Goal: Feedback & Contribution: Submit feedback/report problem

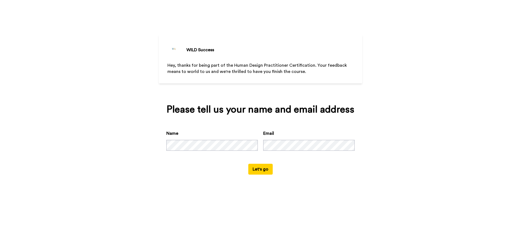
click at [242, 151] on div "Name Email" at bounding box center [260, 147] width 188 height 34
click at [262, 172] on button "Let's go" at bounding box center [260, 169] width 24 height 11
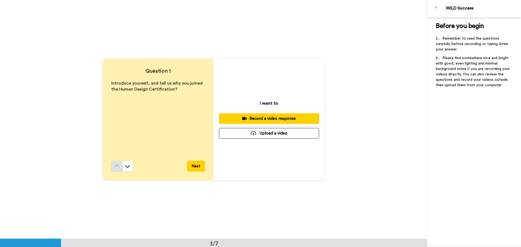
click at [277, 119] on div "Record a video response" at bounding box center [268, 119] width 91 height 6
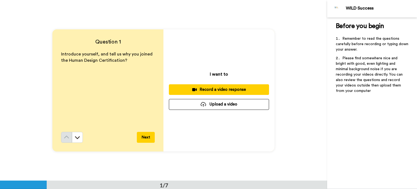
click at [219, 89] on div "Record a video response" at bounding box center [218, 90] width 91 height 6
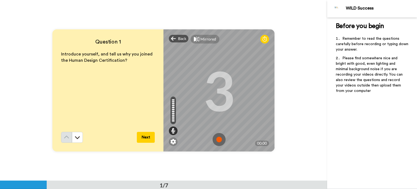
click at [217, 140] on img at bounding box center [219, 139] width 13 height 13
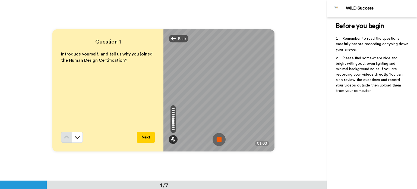
click at [220, 138] on img at bounding box center [219, 139] width 13 height 13
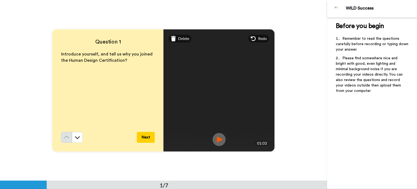
click at [218, 140] on img at bounding box center [219, 139] width 13 height 13
click at [178, 38] on span "Delete" at bounding box center [183, 38] width 11 height 5
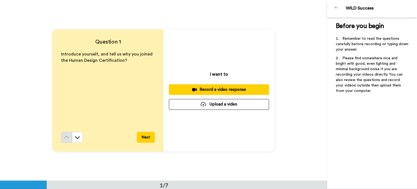
click at [222, 90] on div "Record a video response" at bounding box center [218, 90] width 91 height 6
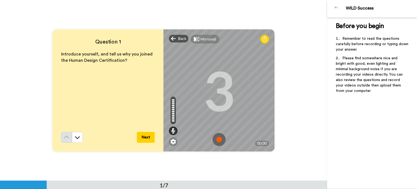
click at [220, 138] on img at bounding box center [219, 139] width 13 height 13
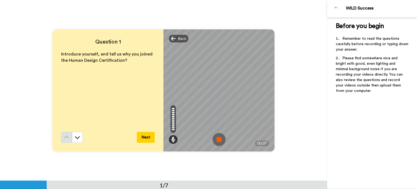
click at [216, 141] on img at bounding box center [219, 139] width 13 height 13
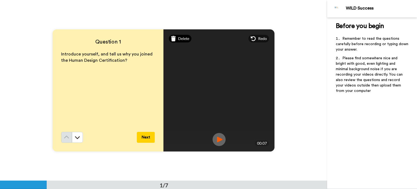
click at [173, 39] on icon at bounding box center [173, 38] width 5 height 5
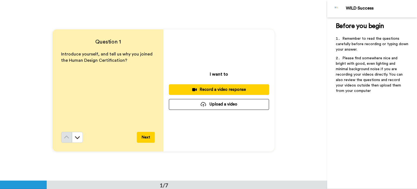
click at [216, 89] on div "Record a video response" at bounding box center [218, 90] width 91 height 6
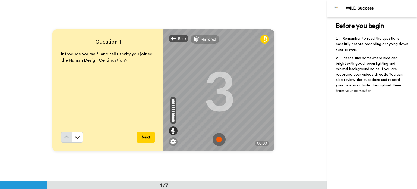
click at [220, 138] on img at bounding box center [219, 139] width 13 height 13
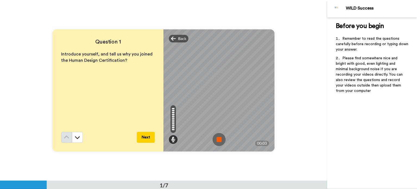
click at [219, 137] on img at bounding box center [219, 139] width 13 height 13
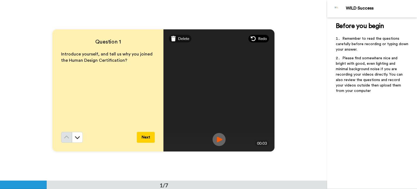
click at [265, 37] on div "Redo" at bounding box center [258, 39] width 21 height 8
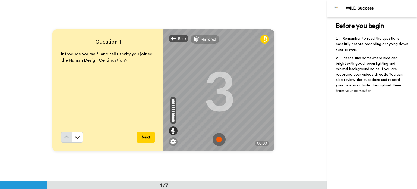
click at [215, 139] on img at bounding box center [219, 139] width 13 height 13
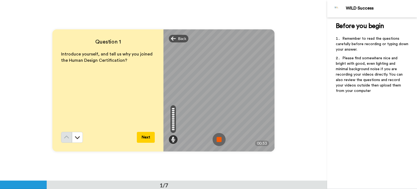
click at [217, 139] on img at bounding box center [219, 139] width 13 height 13
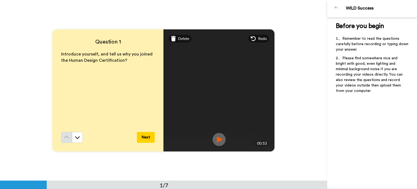
click at [143, 139] on button "Next" at bounding box center [146, 137] width 18 height 11
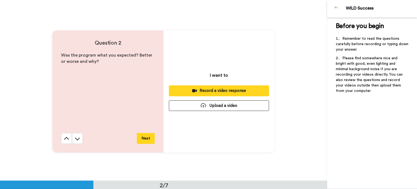
scroll to position [180, 0]
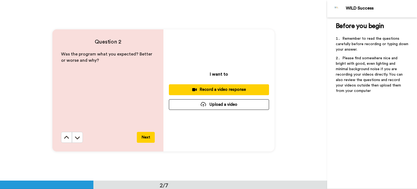
click at [215, 89] on div "Record a video response" at bounding box center [218, 90] width 91 height 6
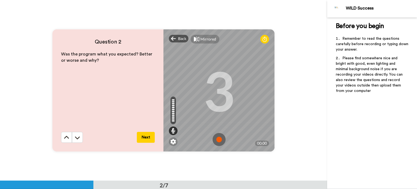
click at [219, 140] on img at bounding box center [219, 139] width 13 height 13
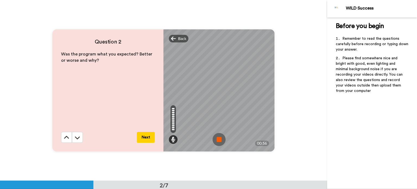
click at [218, 139] on img at bounding box center [219, 139] width 13 height 13
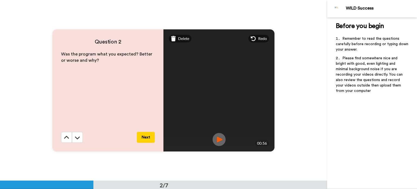
click at [146, 135] on button "Next" at bounding box center [146, 137] width 18 height 11
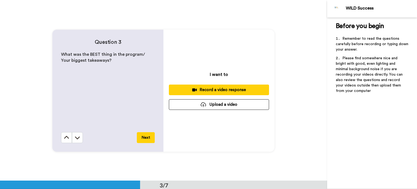
scroll to position [361, 0]
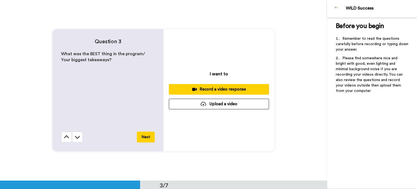
click at [215, 88] on div "Record a video response" at bounding box center [218, 89] width 91 height 6
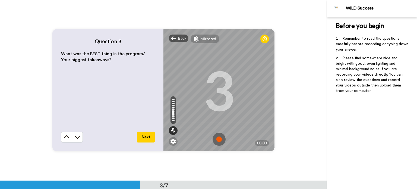
click at [218, 138] on img at bounding box center [219, 138] width 13 height 13
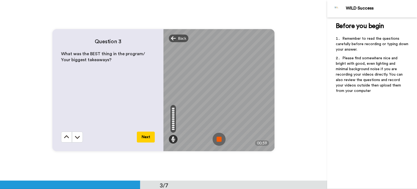
click at [217, 137] on img at bounding box center [219, 138] width 13 height 13
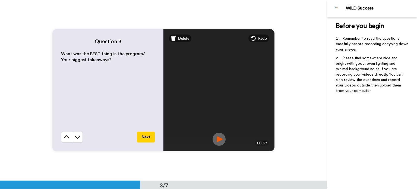
click at [143, 136] on button "Next" at bounding box center [146, 136] width 18 height 11
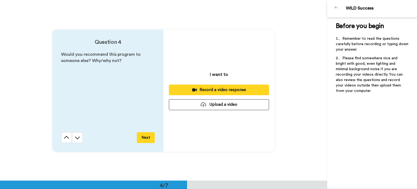
scroll to position [541, 0]
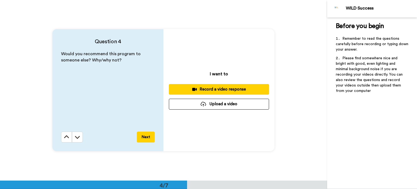
click at [220, 90] on div "Record a video response" at bounding box center [218, 89] width 91 height 6
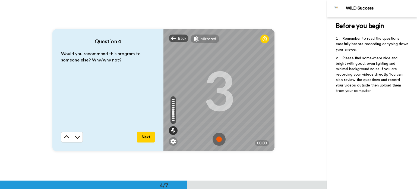
click at [219, 139] on img at bounding box center [219, 138] width 13 height 13
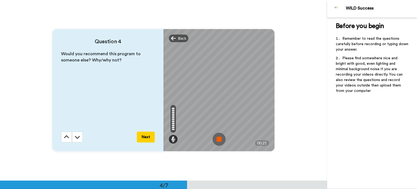
drag, startPoint x: 217, startPoint y: 138, endPoint x: 207, endPoint y: 70, distance: 69.2
click at [217, 138] on img at bounding box center [219, 138] width 13 height 13
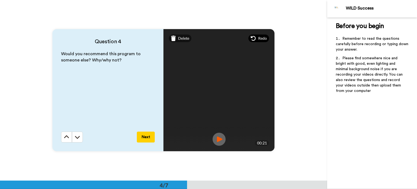
click at [261, 38] on span "Redo" at bounding box center [262, 38] width 9 height 5
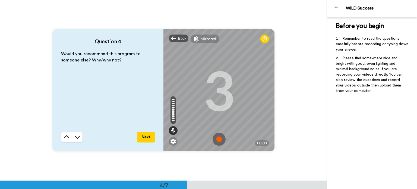
click at [219, 140] on img at bounding box center [219, 138] width 13 height 13
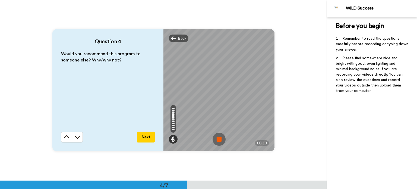
click at [217, 137] on img at bounding box center [219, 138] width 13 height 13
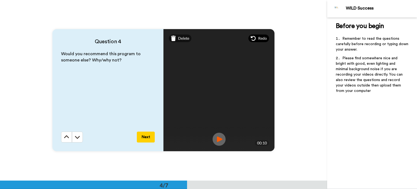
click at [265, 38] on span "Redo" at bounding box center [262, 38] width 9 height 5
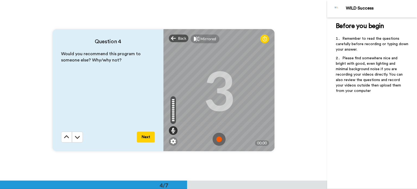
click at [215, 138] on img at bounding box center [219, 138] width 13 height 13
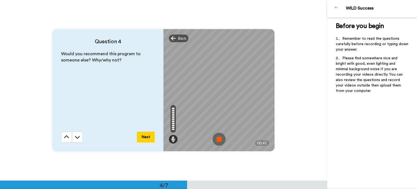
click at [218, 139] on img at bounding box center [219, 138] width 13 height 13
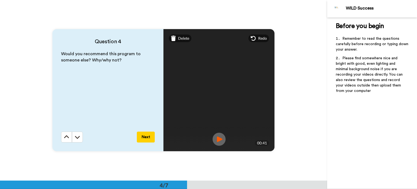
click at [143, 137] on button "Next" at bounding box center [146, 136] width 18 height 11
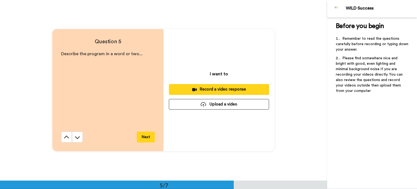
scroll to position [722, 0]
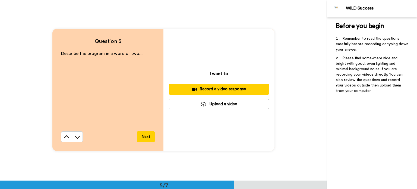
click at [219, 89] on div "Record a video response" at bounding box center [218, 89] width 91 height 6
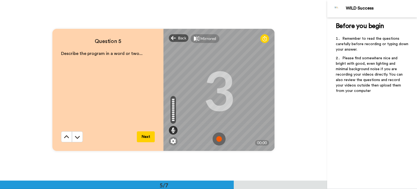
click at [219, 140] on img at bounding box center [219, 138] width 13 height 13
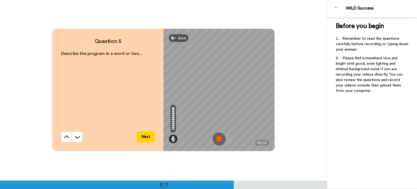
click at [219, 140] on img at bounding box center [219, 138] width 13 height 13
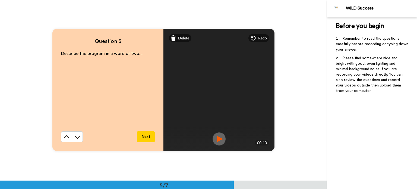
click at [217, 140] on img at bounding box center [219, 138] width 13 height 13
click at [217, 135] on img at bounding box center [219, 138] width 13 height 13
click at [261, 37] on span "Redo" at bounding box center [262, 37] width 9 height 5
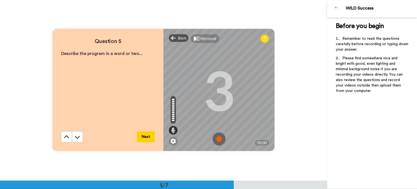
click at [219, 140] on img at bounding box center [219, 138] width 13 height 13
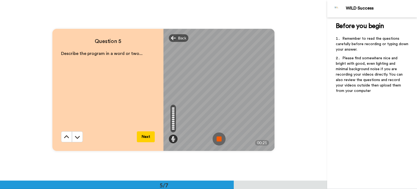
click at [219, 140] on img at bounding box center [219, 138] width 13 height 13
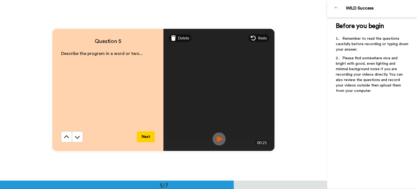
click at [220, 139] on img at bounding box center [219, 138] width 13 height 13
click at [147, 137] on button "Next" at bounding box center [146, 136] width 18 height 11
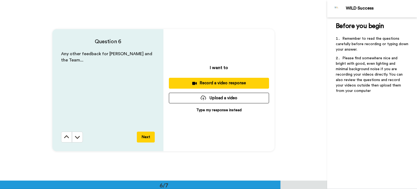
scroll to position [902, 0]
click at [231, 110] on p "Type my response instead" at bounding box center [218, 109] width 45 height 5
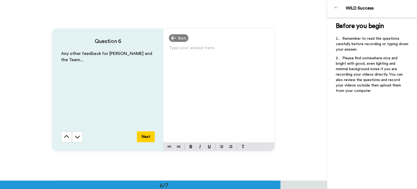
click at [204, 53] on p "Type your answer here ﻿" at bounding box center [219, 50] width 100 height 8
click at [146, 138] on button "Next" at bounding box center [146, 136] width 18 height 11
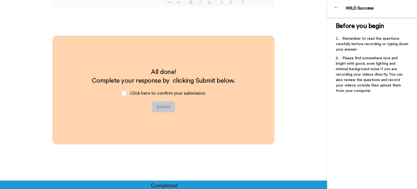
scroll to position [1047, 0]
click at [125, 94] on span at bounding box center [123, 92] width 5 height 5
click at [162, 109] on button "Submit" at bounding box center [163, 106] width 23 height 11
